Goal: Task Accomplishment & Management: Manage account settings

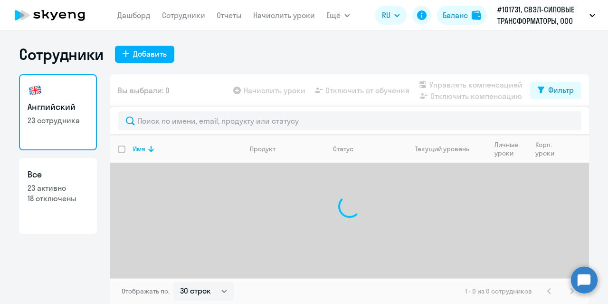
select select "30"
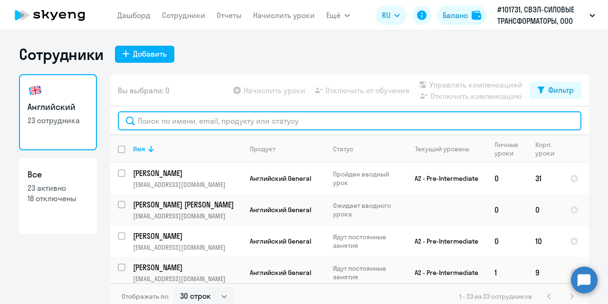
click at [159, 124] on input "text" at bounding box center [350, 120] width 464 height 19
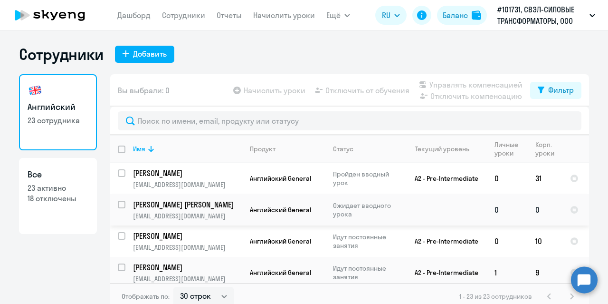
click at [164, 202] on p "[PERSON_NAME] [PERSON_NAME]" at bounding box center [186, 204] width 107 height 10
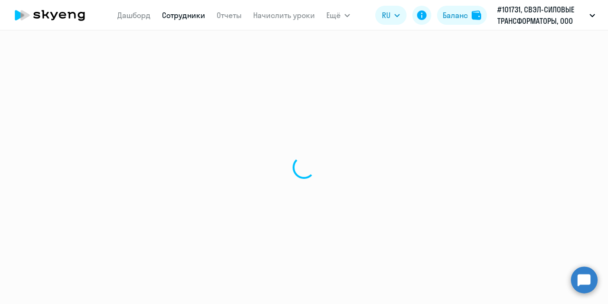
select select "english"
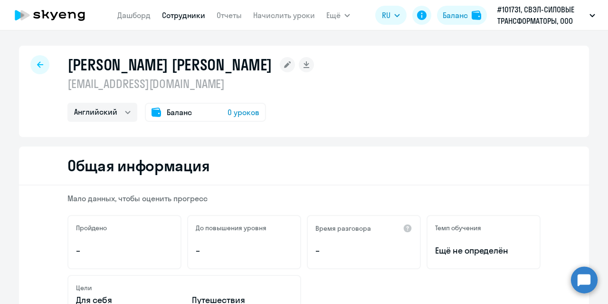
select select "30"
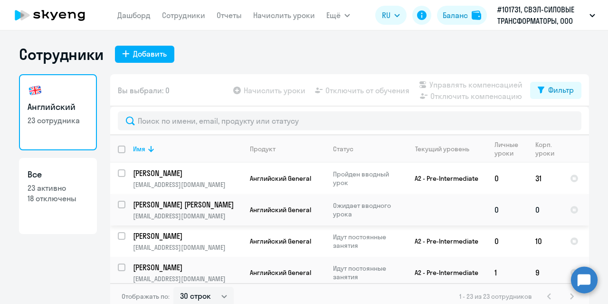
click at [119, 203] on input "select row 42378826" at bounding box center [127, 209] width 19 height 19
checkbox input "true"
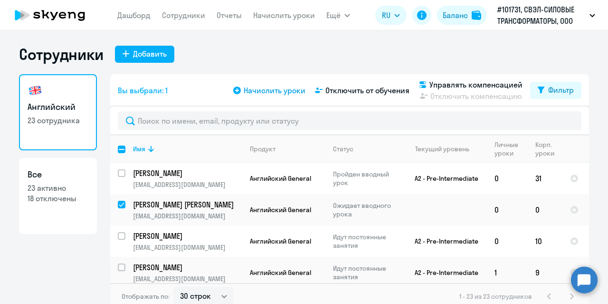
click at [267, 91] on span "Начислить уроки" at bounding box center [275, 90] width 62 height 11
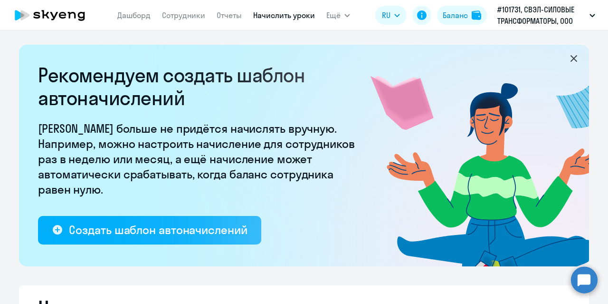
select select "10"
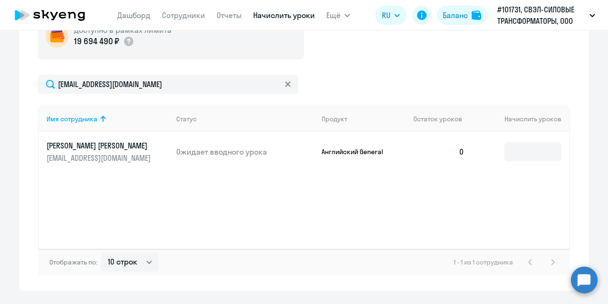
scroll to position [380, 0]
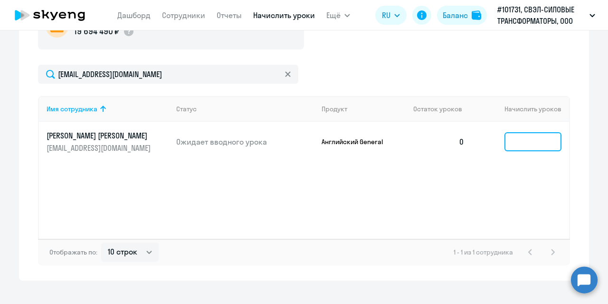
click at [517, 140] on input at bounding box center [532, 141] width 57 height 19
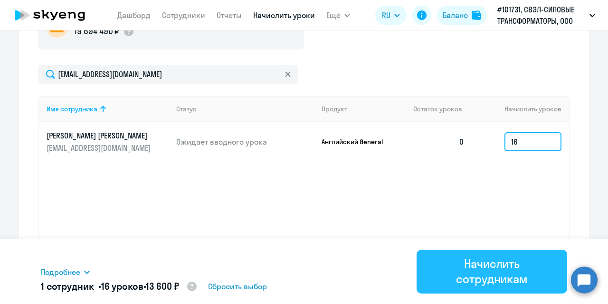
type input "16"
click at [495, 265] on div "Начислить сотрудникам" at bounding box center [492, 271] width 124 height 30
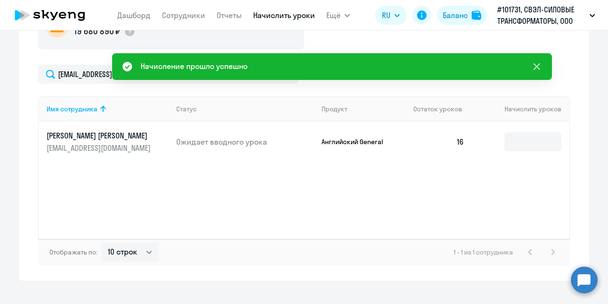
click at [537, 65] on icon at bounding box center [536, 66] width 7 height 7
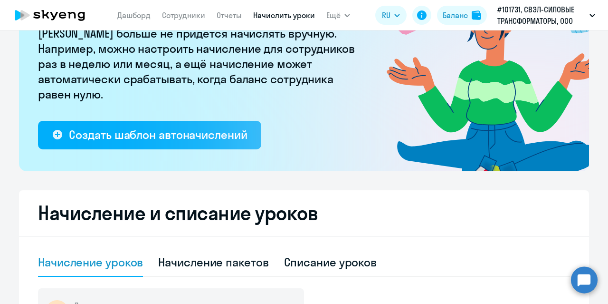
scroll to position [0, 0]
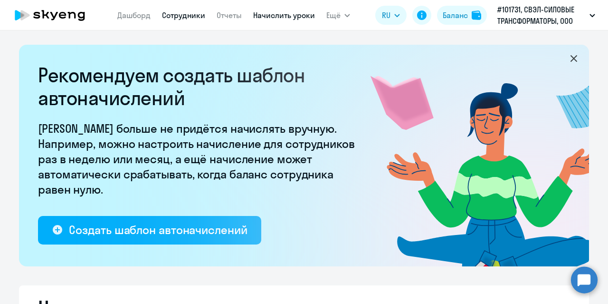
click at [178, 17] on link "Сотрудники" at bounding box center [183, 15] width 43 height 10
select select "30"
